Goal: Task Accomplishment & Management: Use online tool/utility

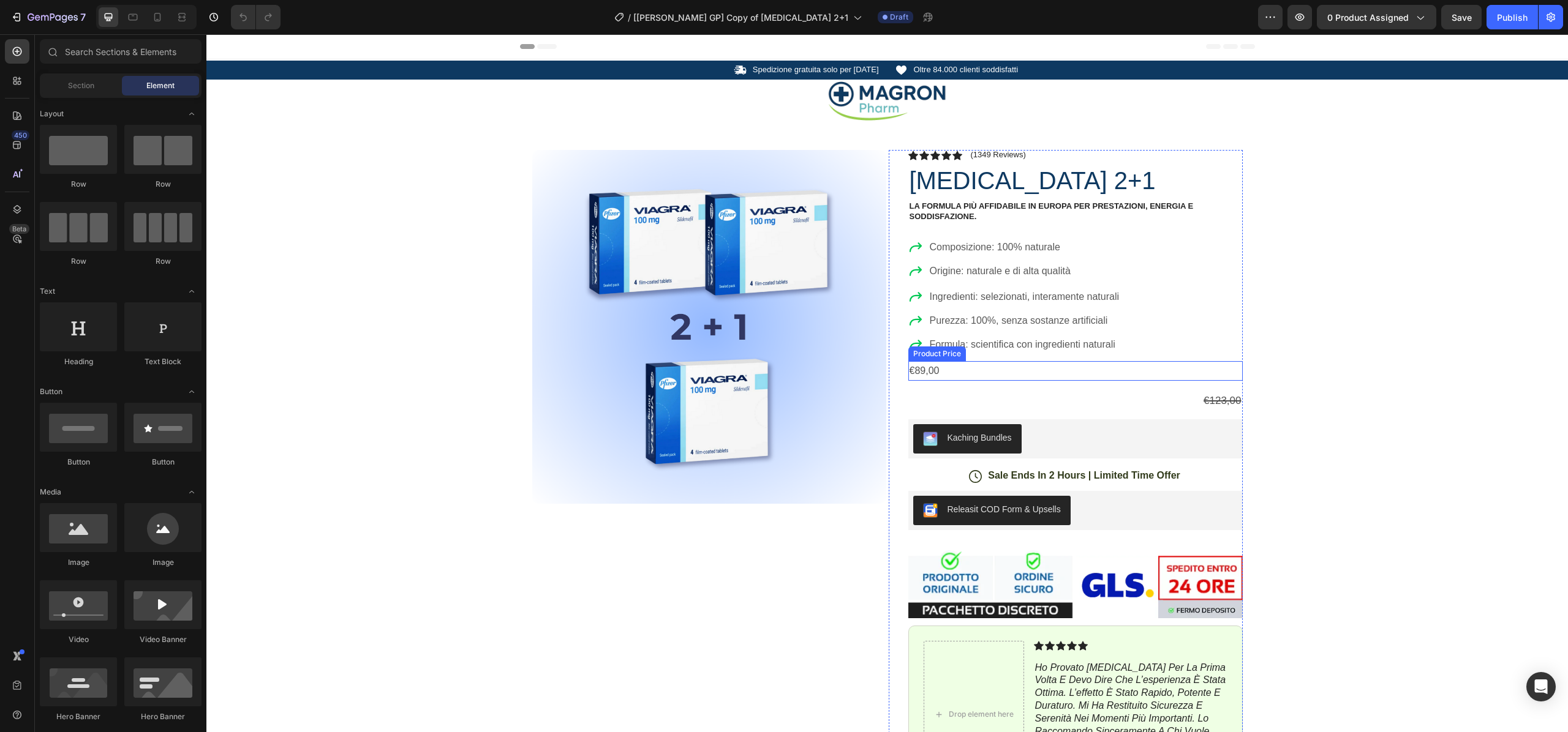
click at [964, 369] on div "€89,00" at bounding box center [1075, 372] width 335 height 20
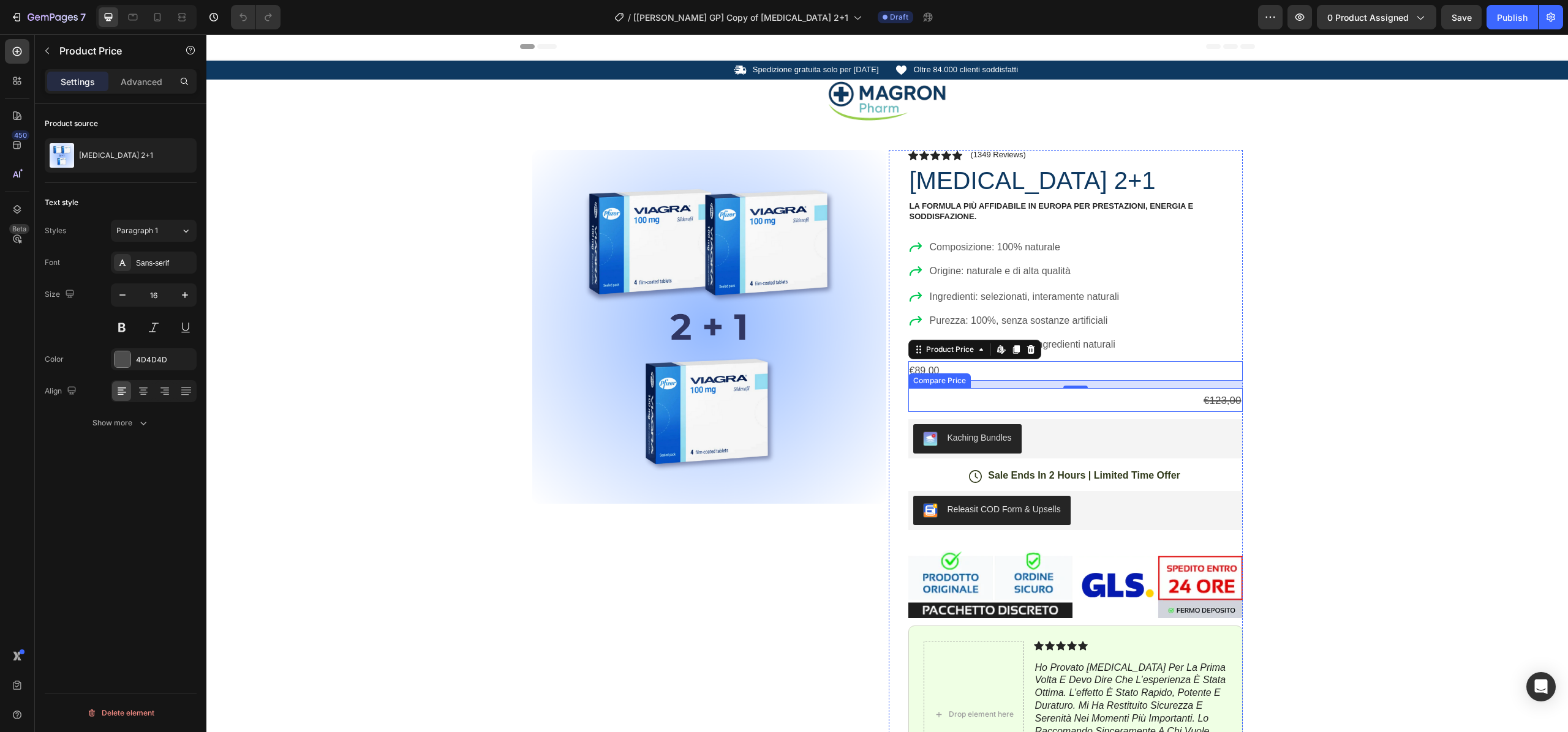
click at [1198, 401] on div "€123,00" at bounding box center [1075, 401] width 335 height 21
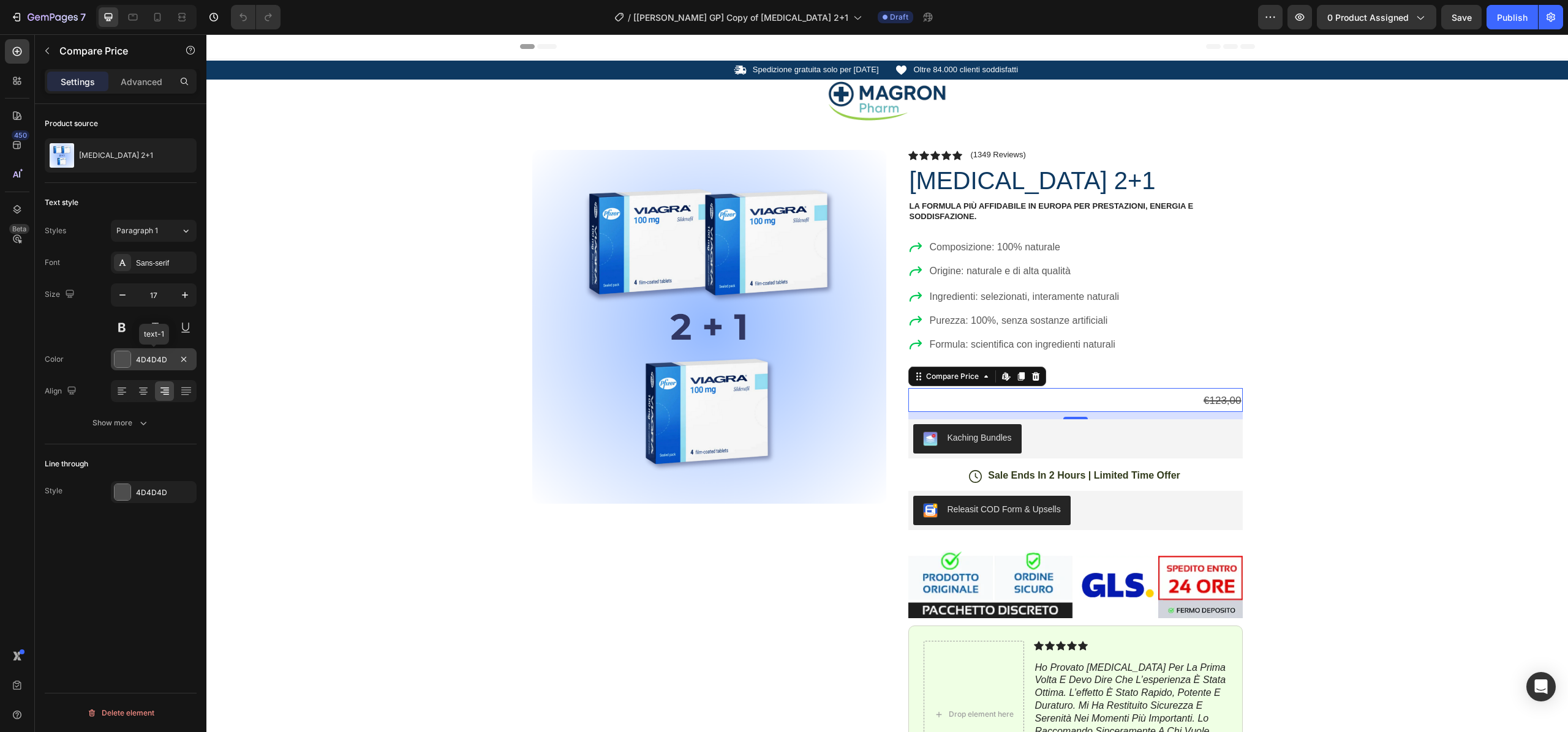
click at [155, 364] on div "4D4D4D" at bounding box center [153, 360] width 36 height 11
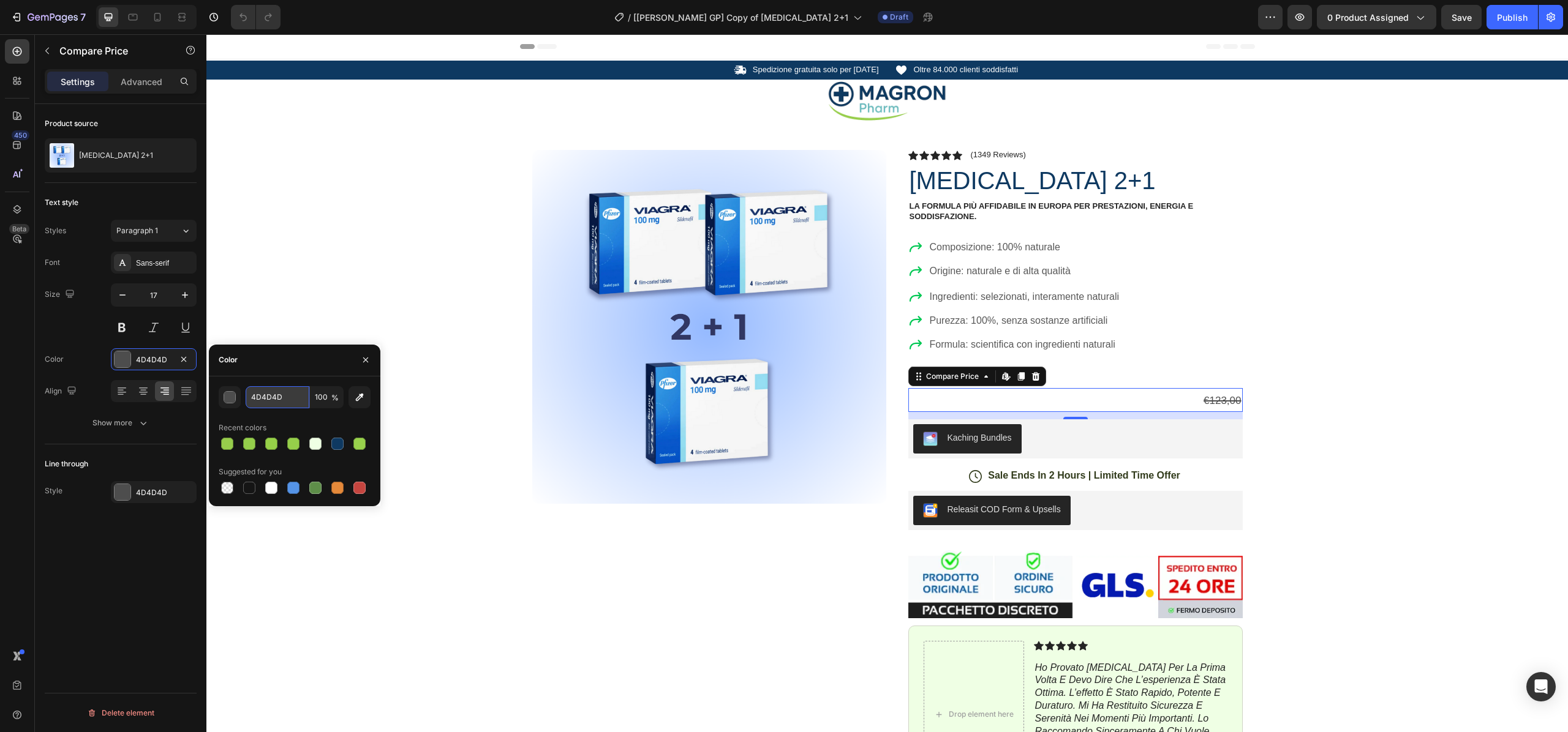
click at [295, 399] on input "4D4D4D" at bounding box center [277, 397] width 63 height 22
click at [253, 489] on div at bounding box center [249, 487] width 12 height 12
type input "151515"
click at [253, 489] on div at bounding box center [249, 487] width 12 height 12
click at [340, 279] on div "Product Images Row Icon Icon Icon Icon Icon Icon List (1349 Reviews) Text Block…" at bounding box center [887, 487] width 1362 height 732
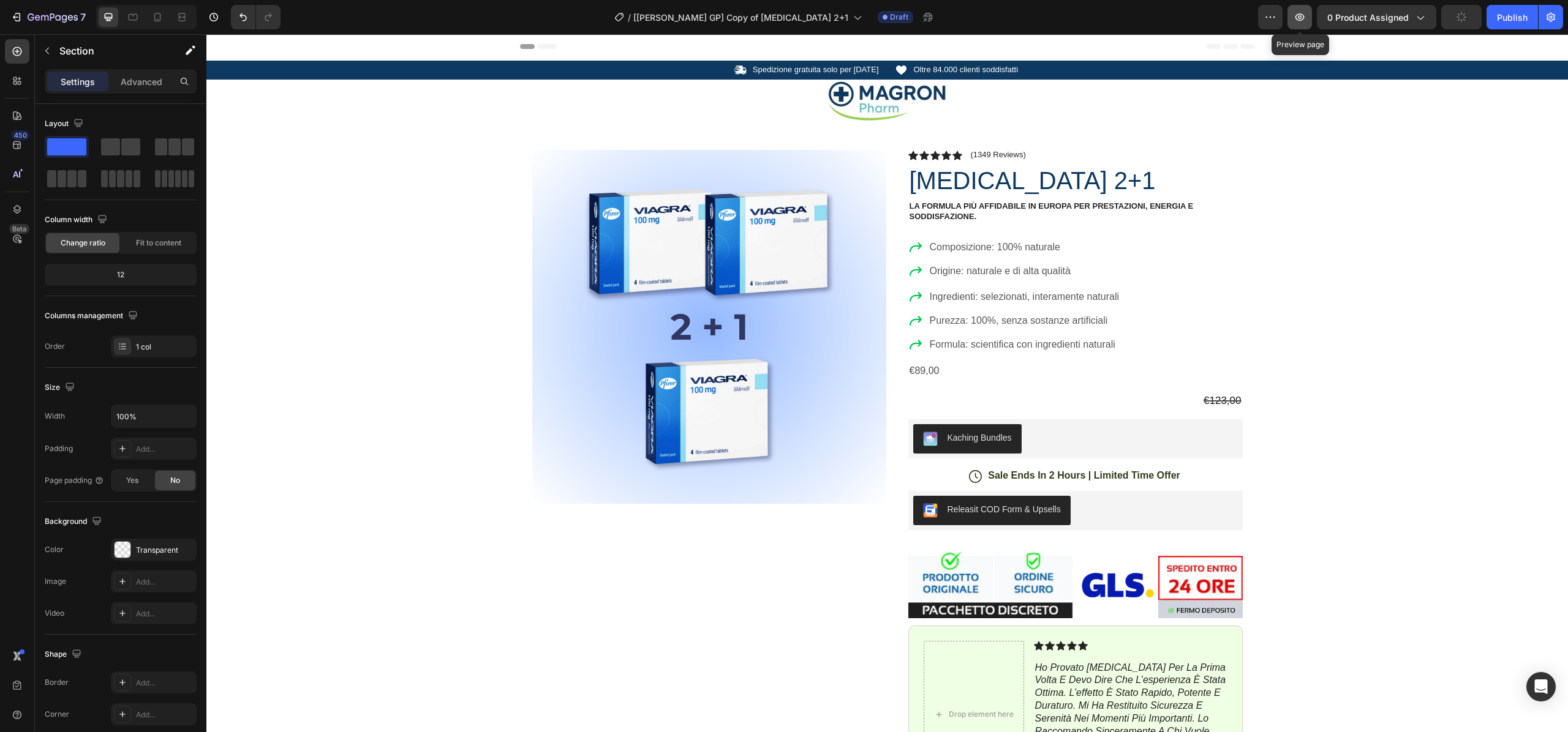
click at [1296, 14] on icon "button" at bounding box center [1299, 17] width 12 height 12
click at [1221, 408] on div "€123,00" at bounding box center [1075, 401] width 335 height 21
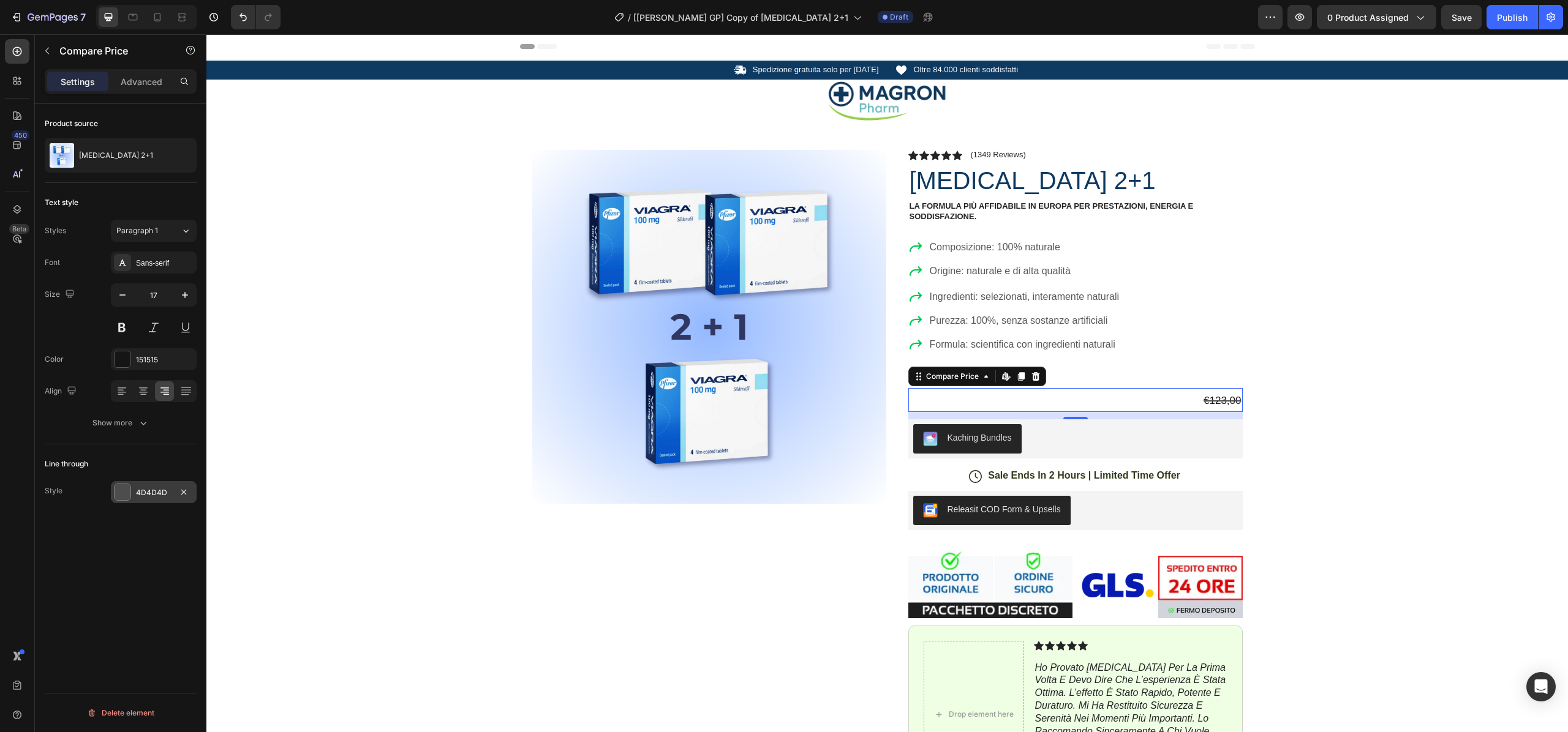
click at [138, 491] on div "4D4D4D" at bounding box center [153, 493] width 36 height 11
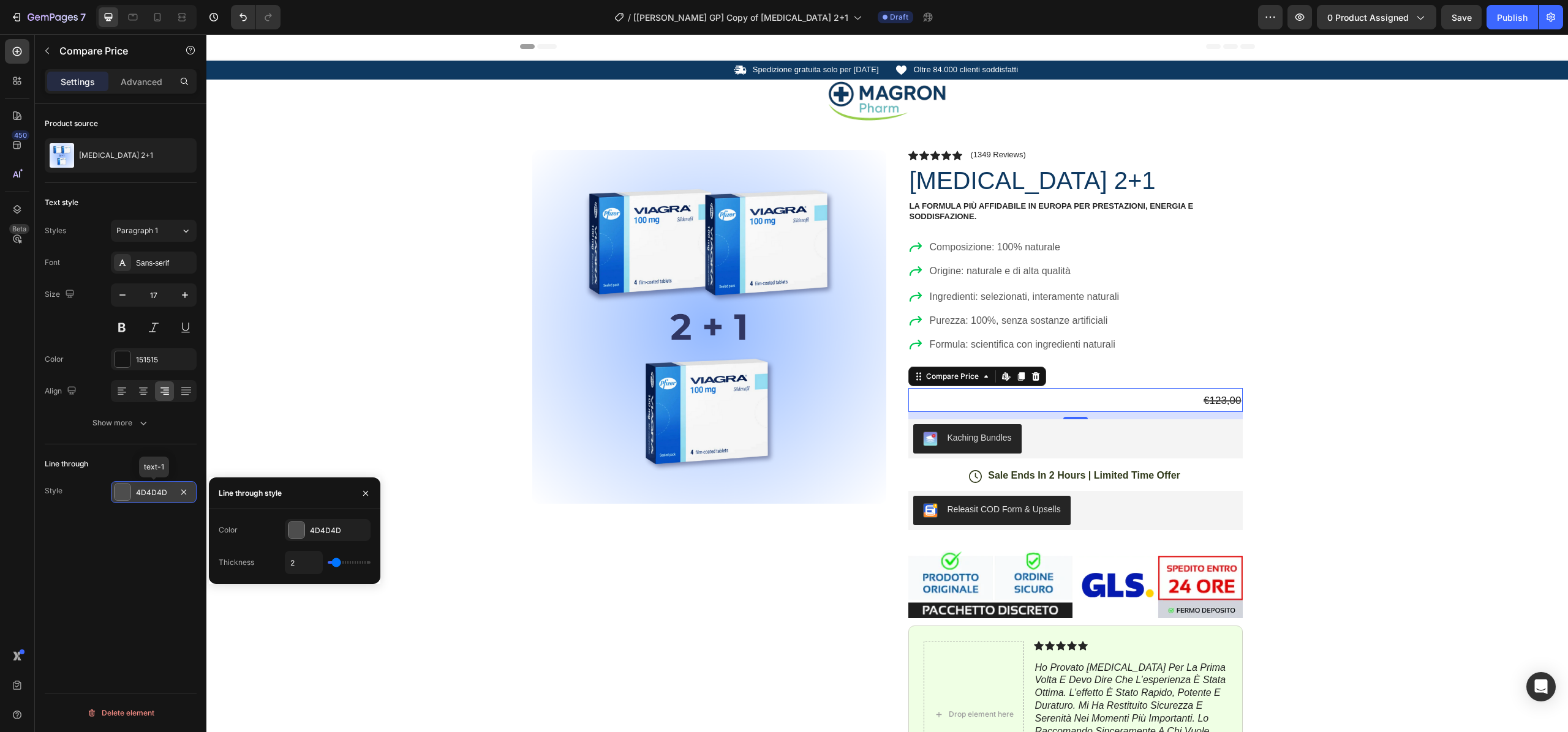
click at [138, 491] on div "4D4D4D" at bounding box center [153, 493] width 36 height 11
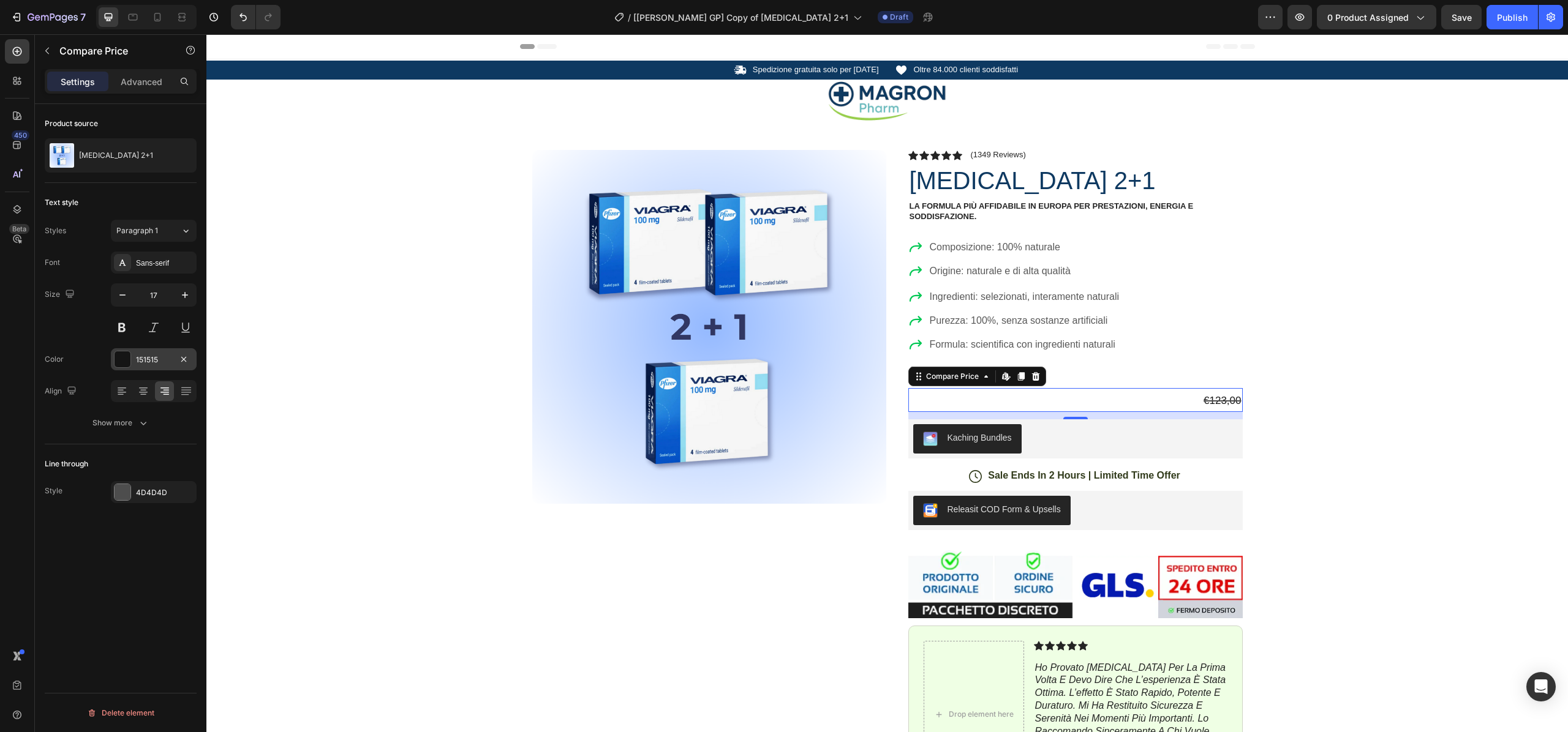
click at [147, 351] on div "151515" at bounding box center [153, 360] width 85 height 22
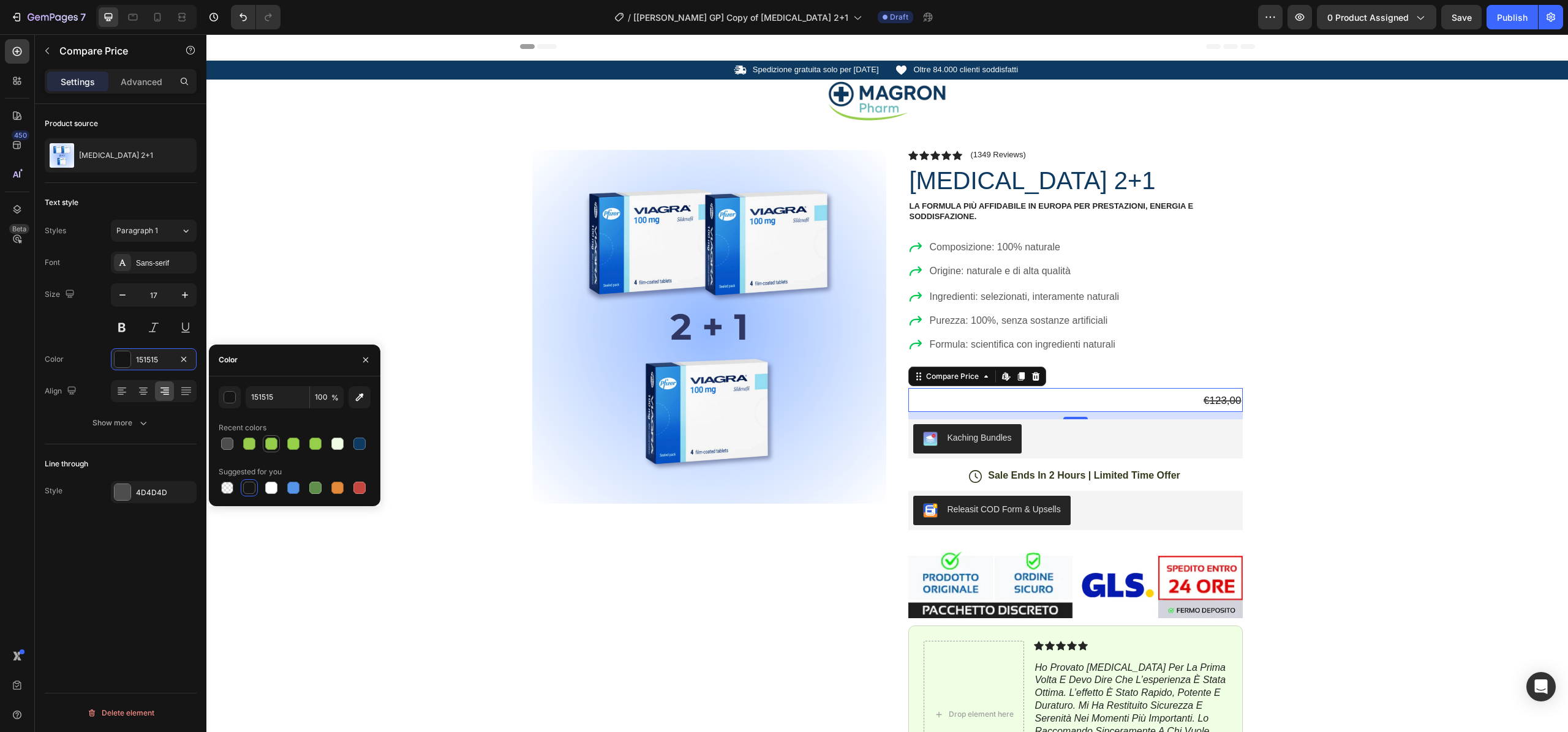
click at [270, 439] on div at bounding box center [271, 443] width 12 height 12
click at [337, 443] on div at bounding box center [337, 443] width 12 height 12
click at [358, 443] on div at bounding box center [359, 443] width 12 height 12
type input "0E3961"
click at [439, 200] on div "Product Images Row Icon Icon Icon Icon Icon Icon List (1349 Reviews) Text Block…" at bounding box center [887, 487] width 1362 height 732
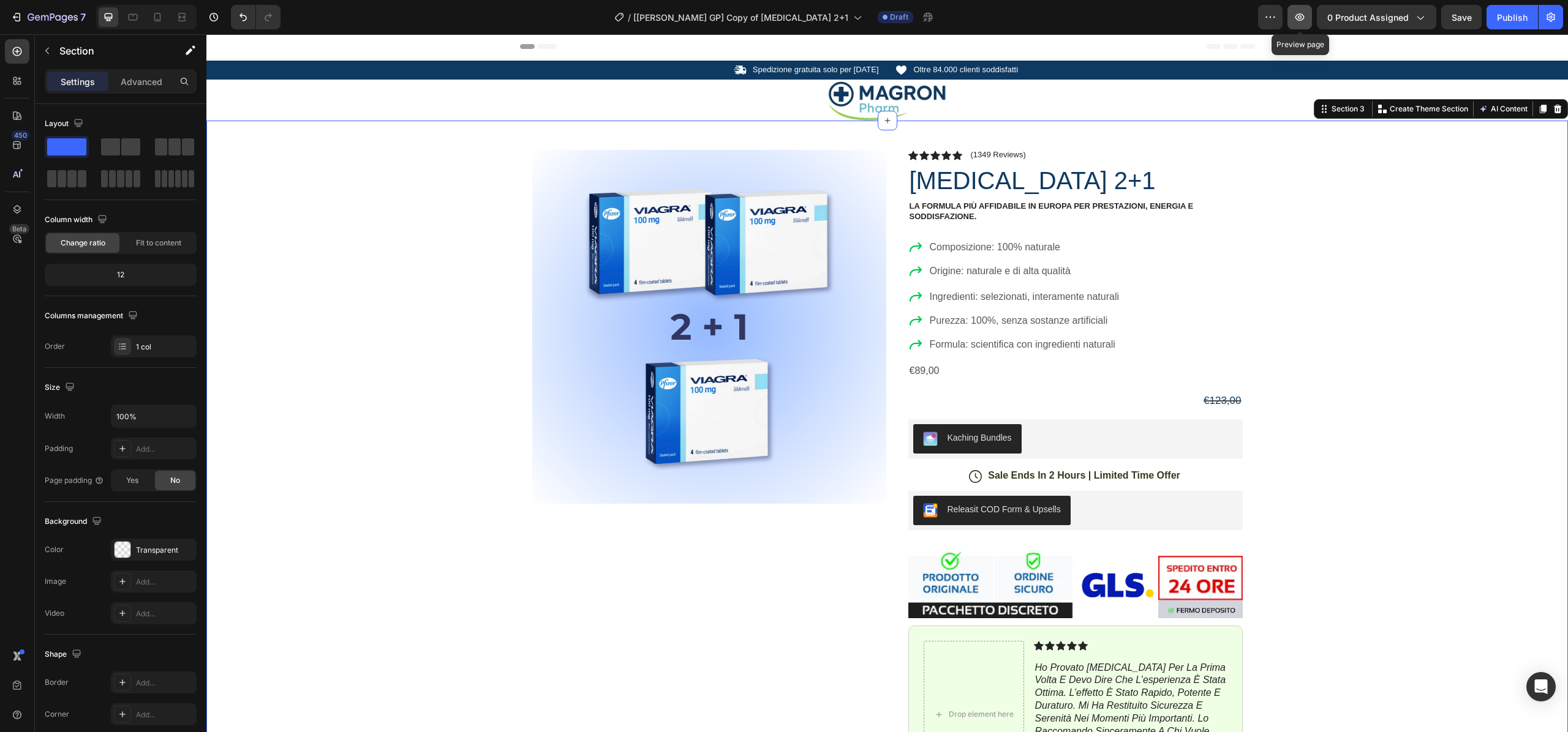
click at [1305, 18] on icon "button" at bounding box center [1299, 17] width 12 height 12
click at [17, 16] on icon "button" at bounding box center [16, 17] width 12 height 12
